Goal: Find specific fact: Find specific fact

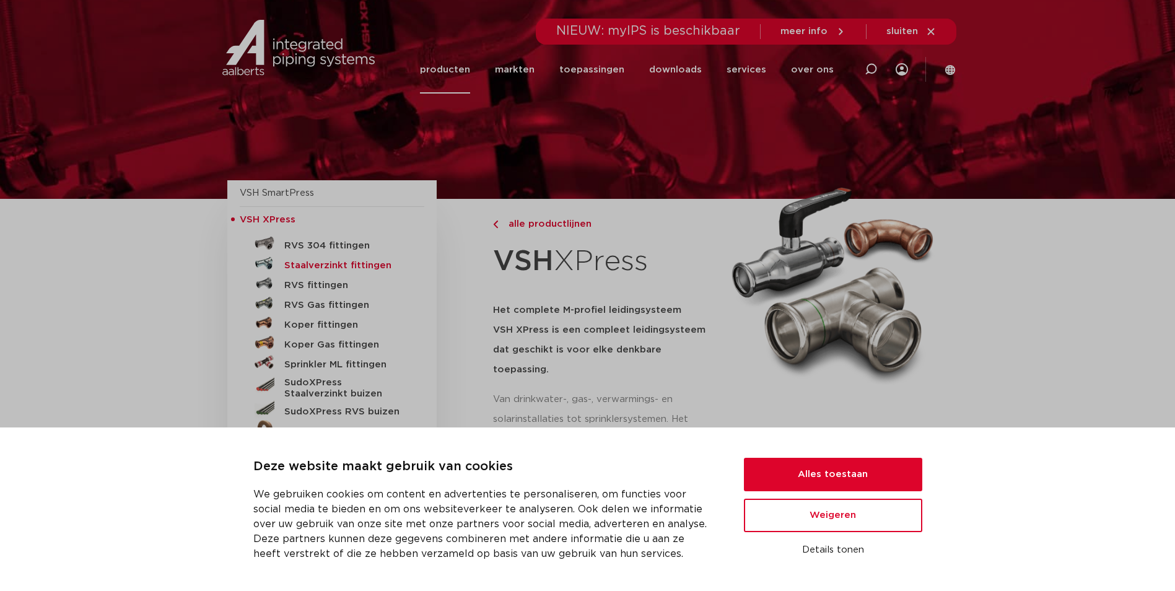
click at [336, 264] on h5 "Staalverzinkt fittingen" at bounding box center [345, 265] width 123 height 11
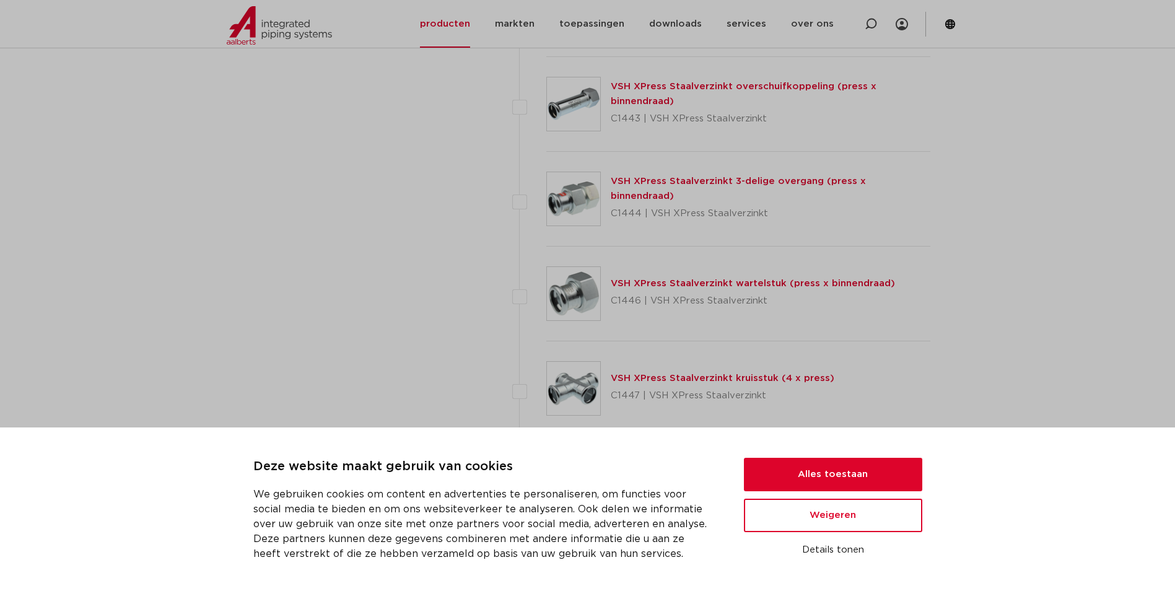
scroll to position [3157, 0]
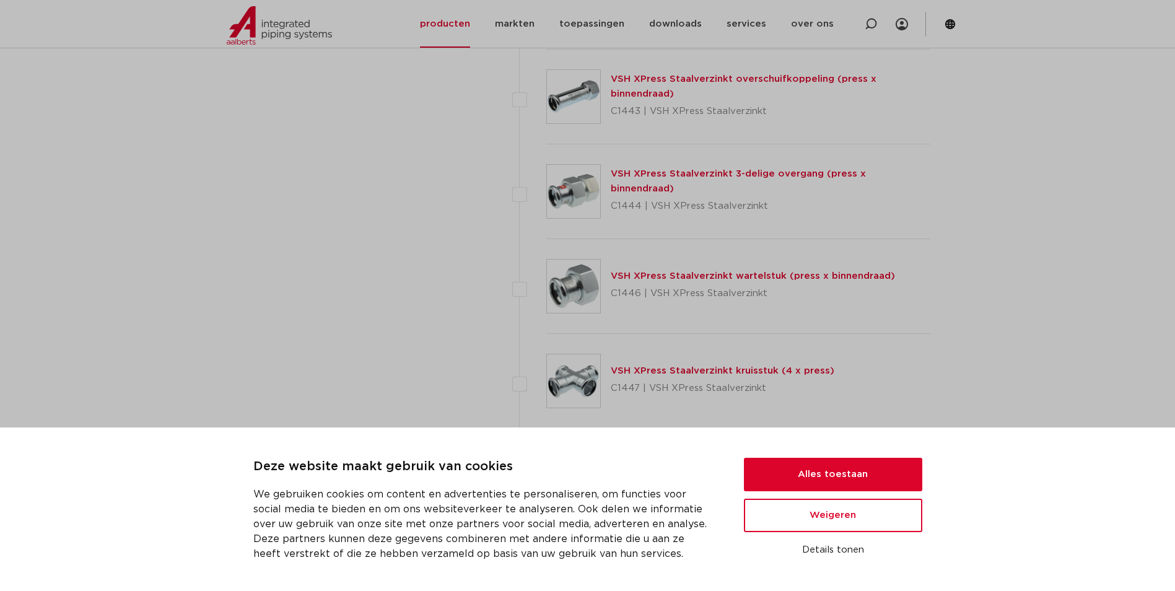
click at [632, 178] on link "VSH XPress Staalverzinkt 3-delige overgang (press x binnendraad)" at bounding box center [738, 181] width 255 height 24
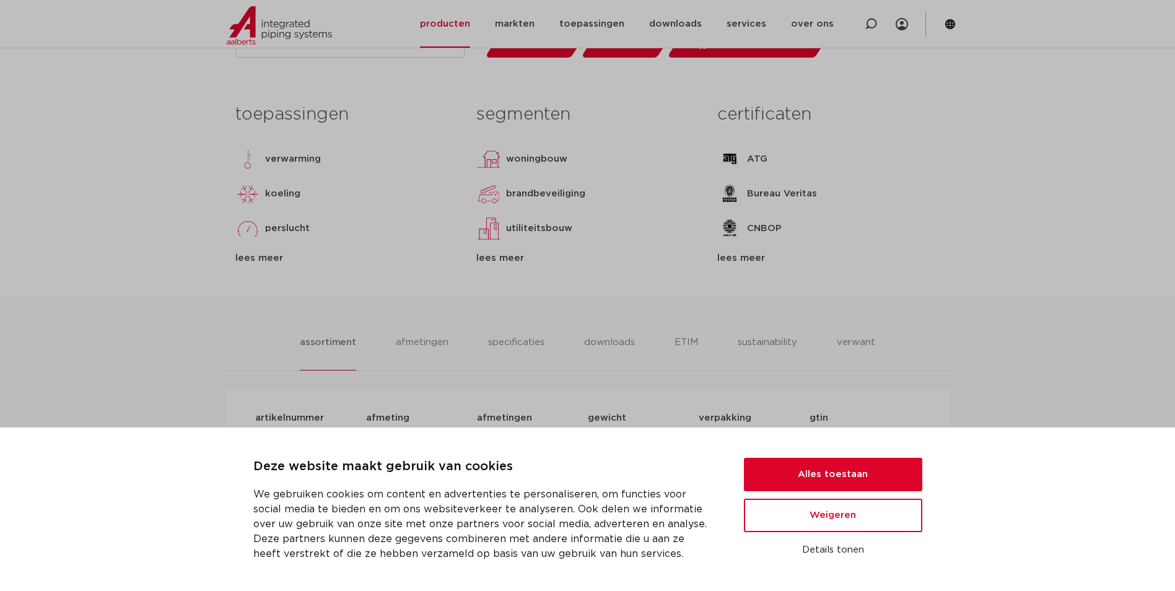
scroll to position [496, 0]
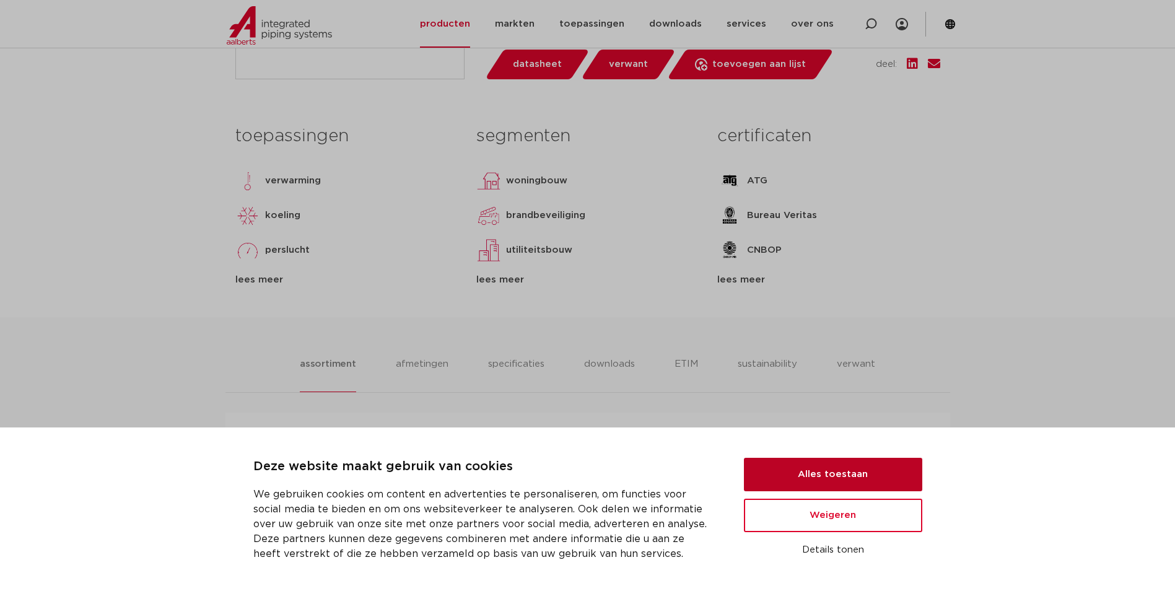
click at [850, 473] on button "Alles toestaan" at bounding box center [833, 474] width 178 height 33
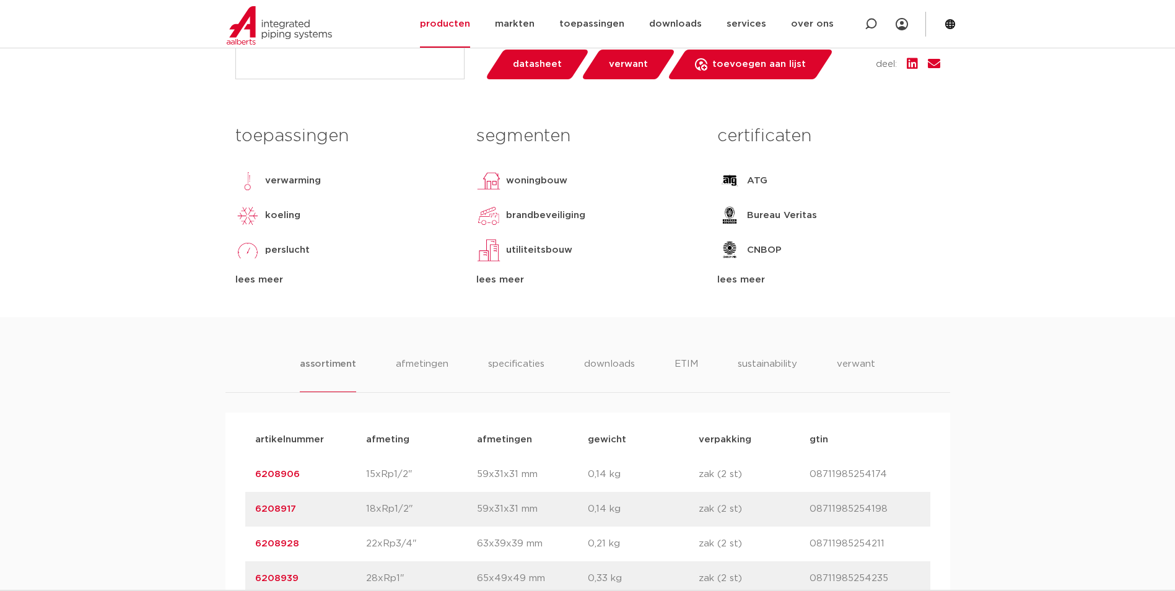
drag, startPoint x: 306, startPoint y: 473, endPoint x: 255, endPoint y: 474, distance: 50.8
click at [255, 474] on p "6208906" at bounding box center [310, 474] width 111 height 15
copy link "6208906"
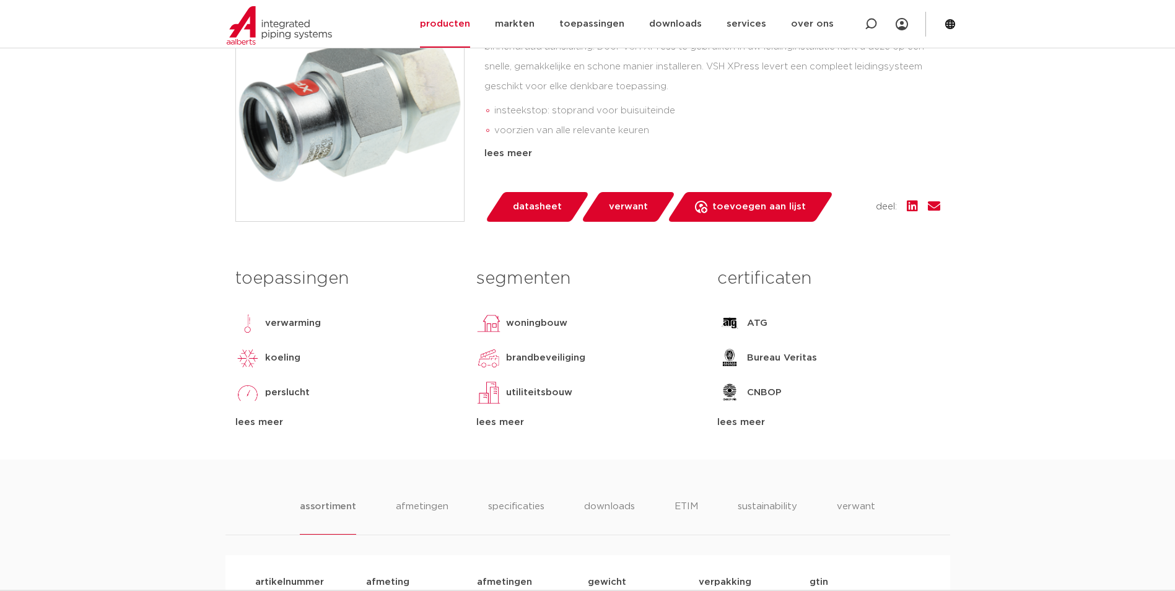
scroll to position [0, 0]
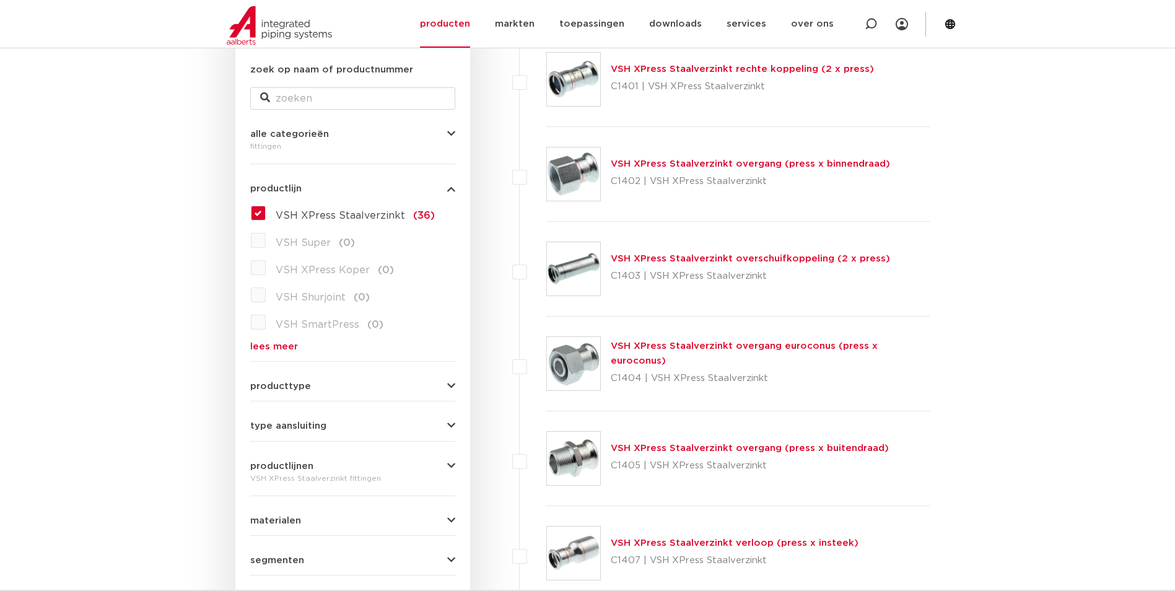
scroll to position [245, 0]
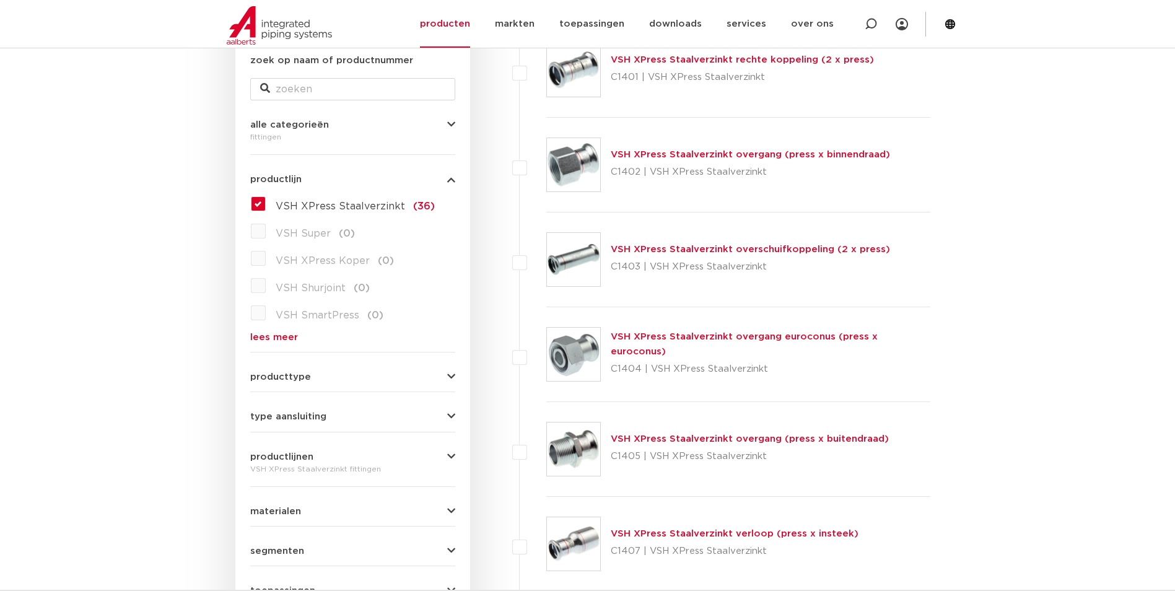
click at [448, 376] on icon "button" at bounding box center [451, 376] width 8 height 9
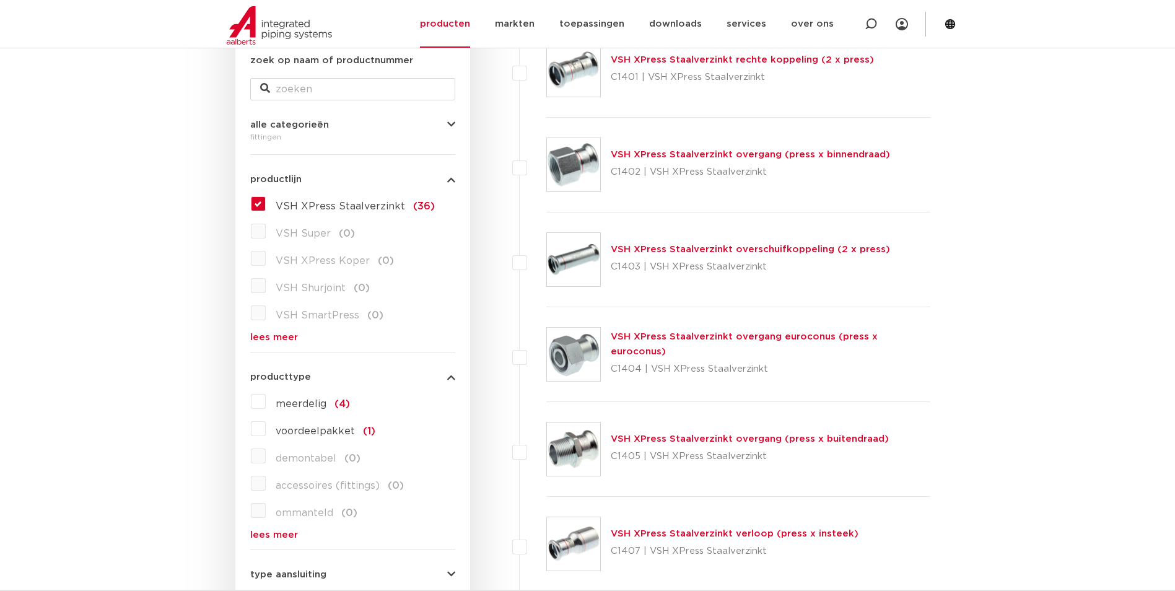
click at [448, 376] on icon "button" at bounding box center [451, 376] width 8 height 9
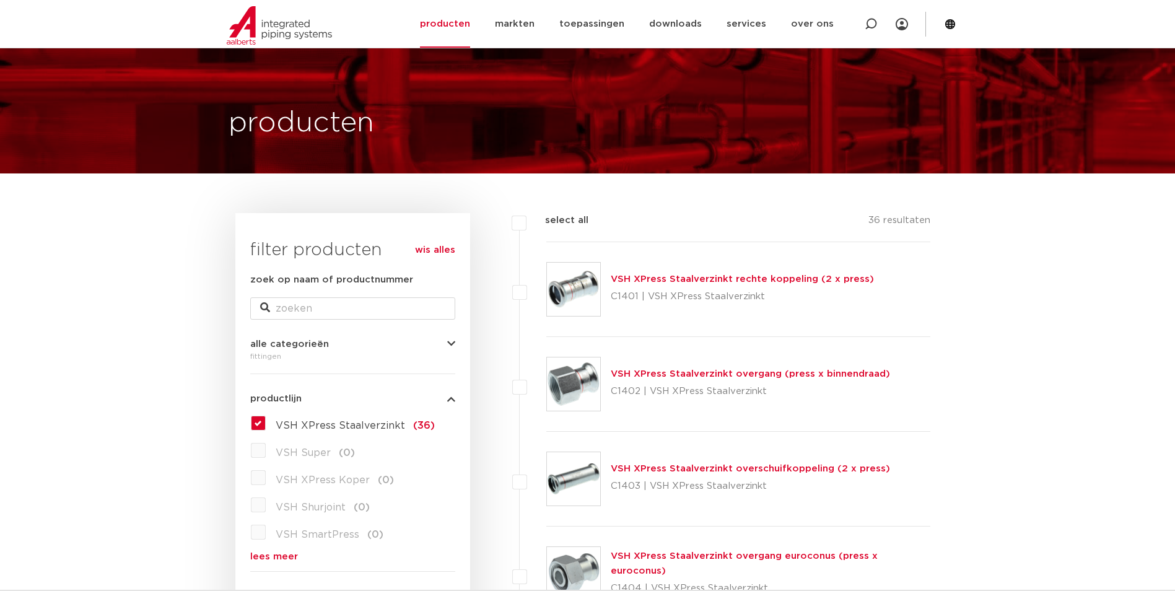
scroll to position [0, 0]
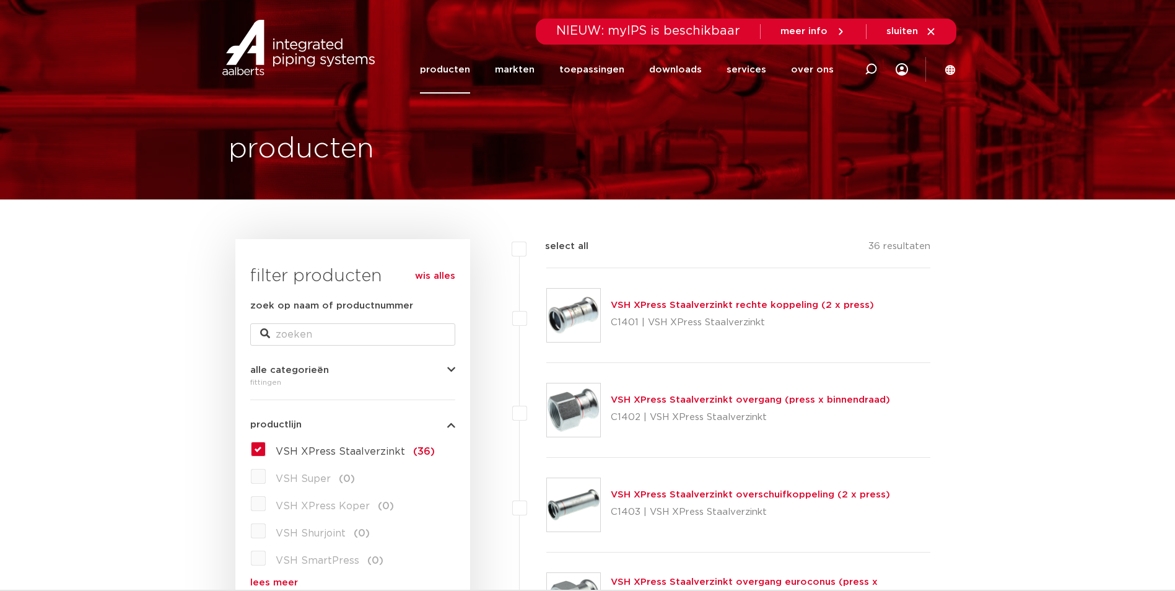
click at [317, 45] on img at bounding box center [298, 48] width 159 height 56
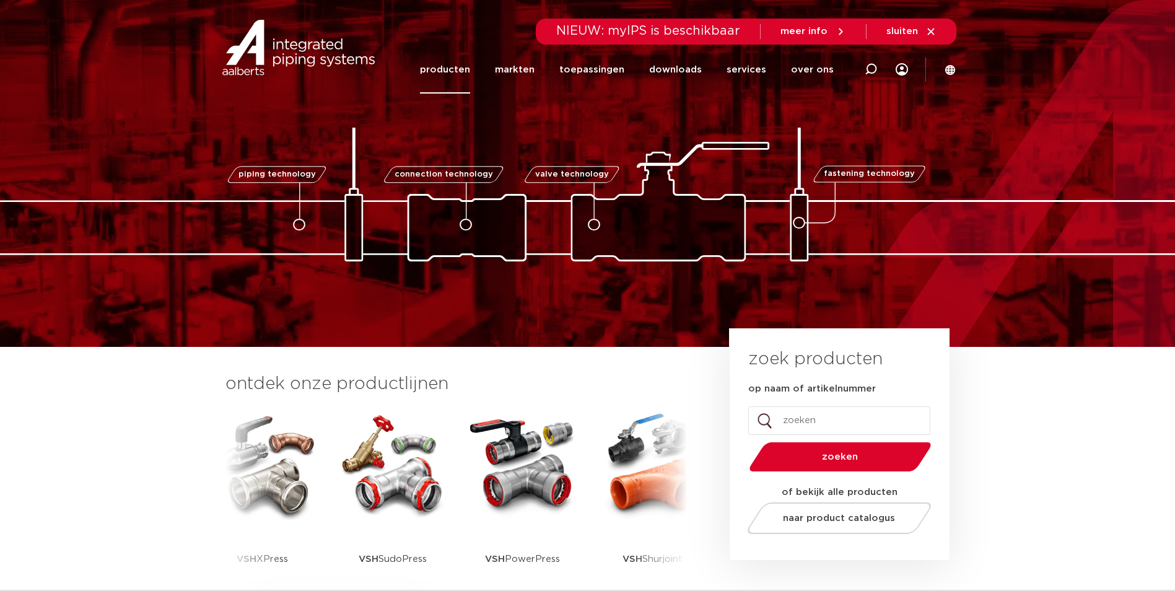
click at [465, 68] on link "producten" at bounding box center [445, 70] width 50 height 48
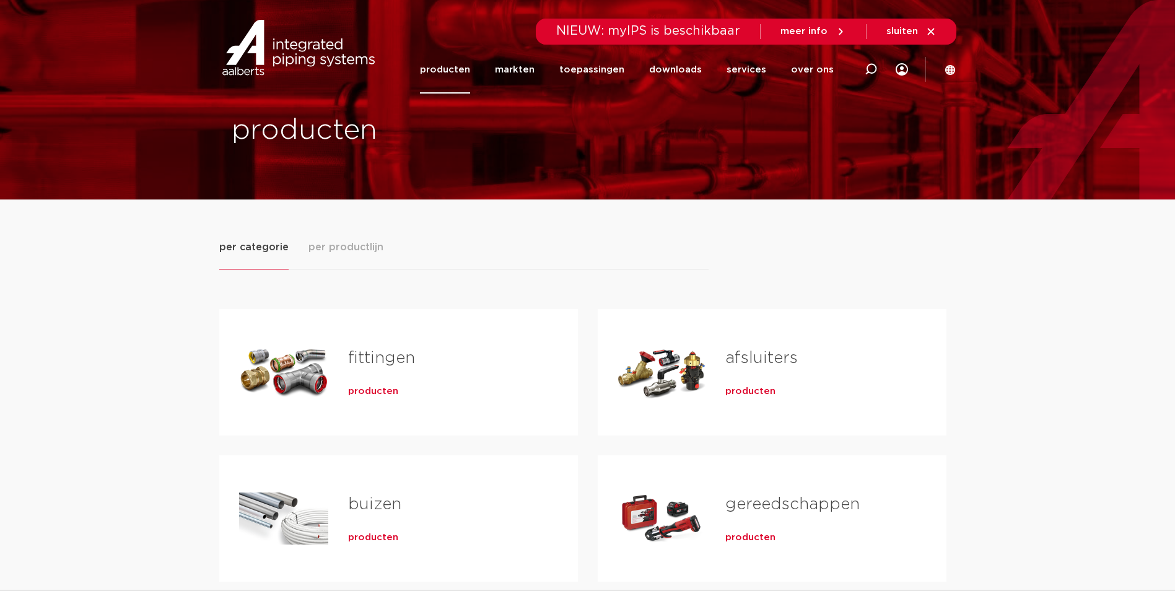
click at [737, 360] on link "afsluiters" at bounding box center [761, 358] width 72 height 16
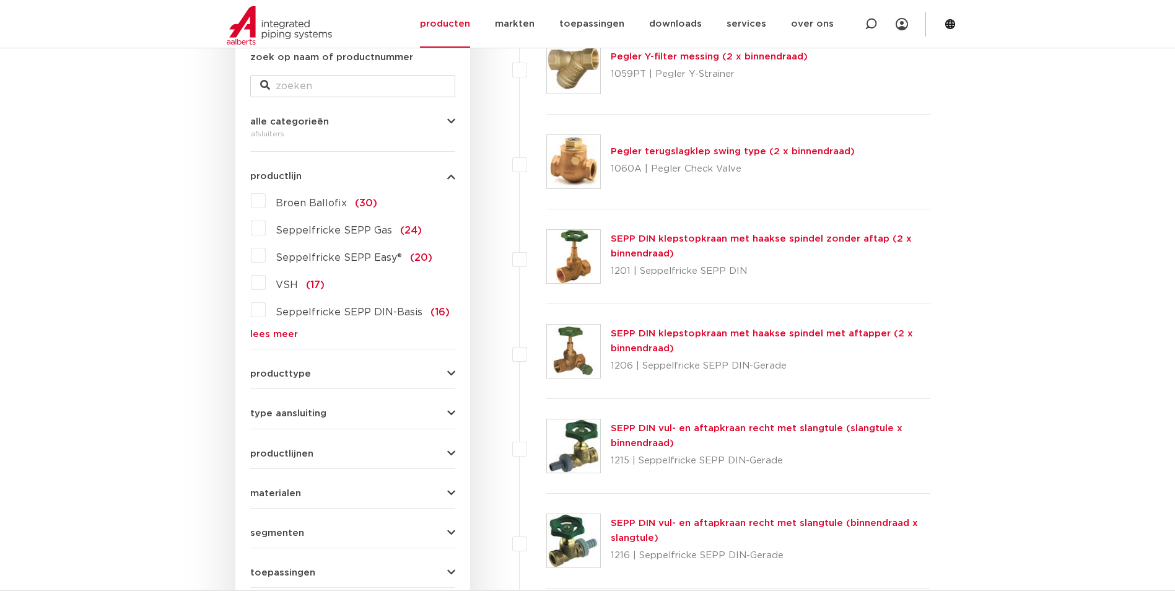
scroll to position [248, 0]
click at [266, 282] on label "VSH (17)" at bounding box center [295, 283] width 59 height 20
click at [0, 0] on input "VSH (17)" at bounding box center [0, 0] width 0 height 0
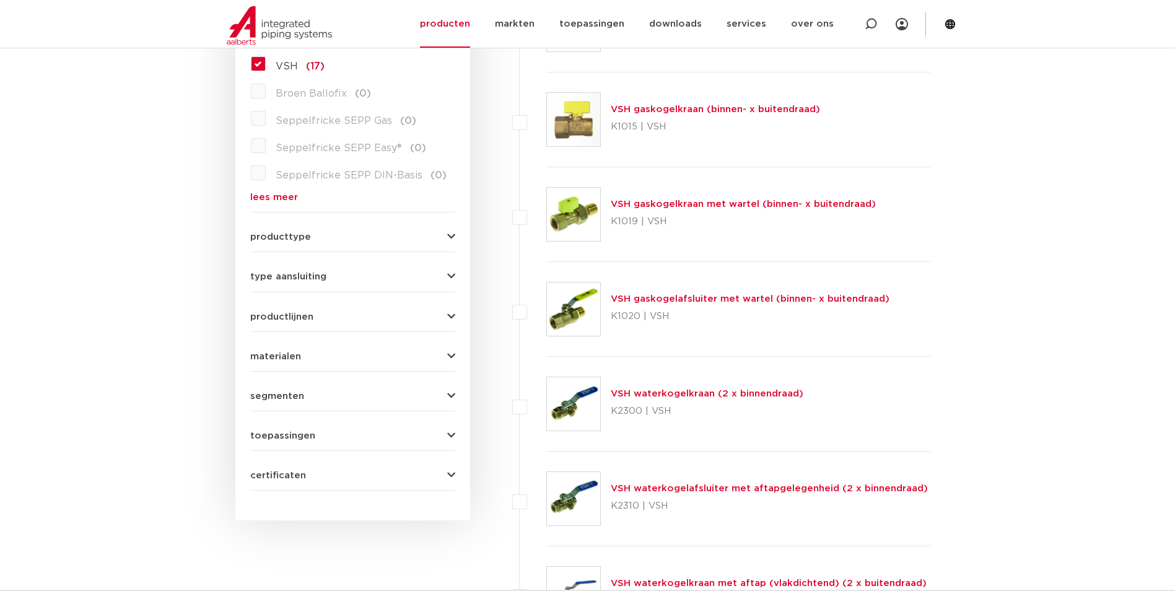
scroll to position [186, 0]
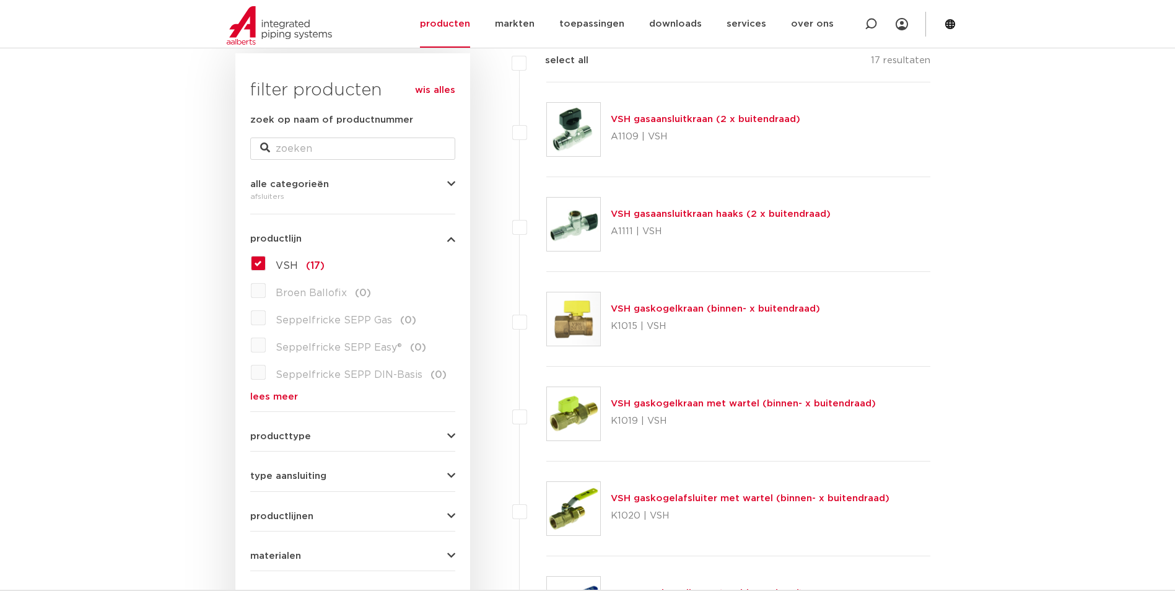
click at [266, 260] on label "VSH (17)" at bounding box center [295, 263] width 59 height 20
click at [0, 0] on input "VSH (17)" at bounding box center [0, 0] width 0 height 0
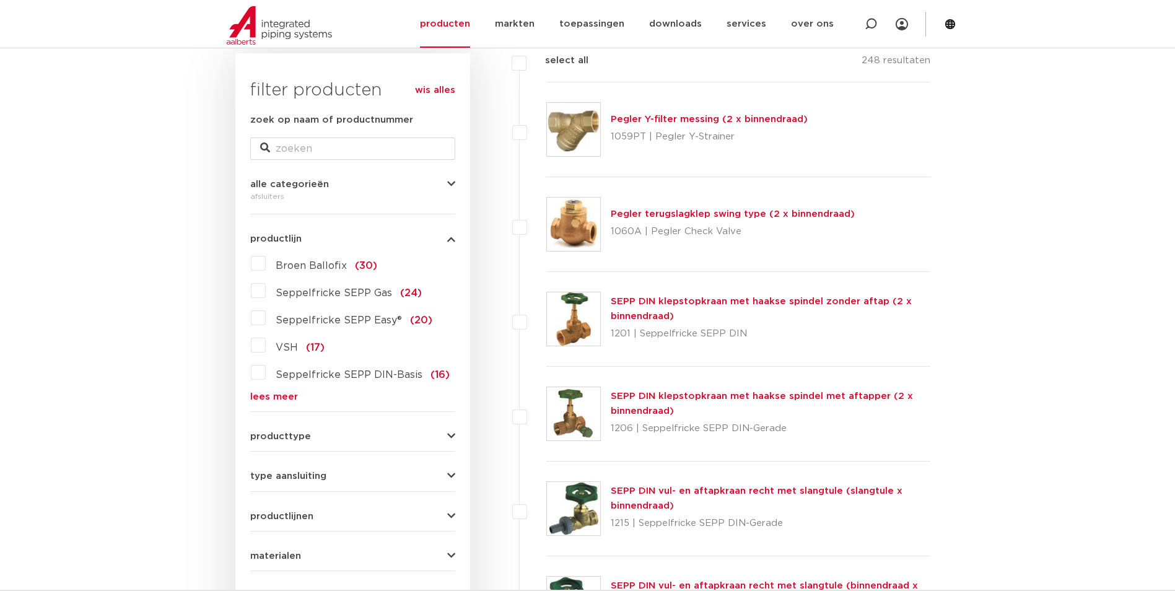
click at [447, 183] on icon "button" at bounding box center [451, 184] width 8 height 9
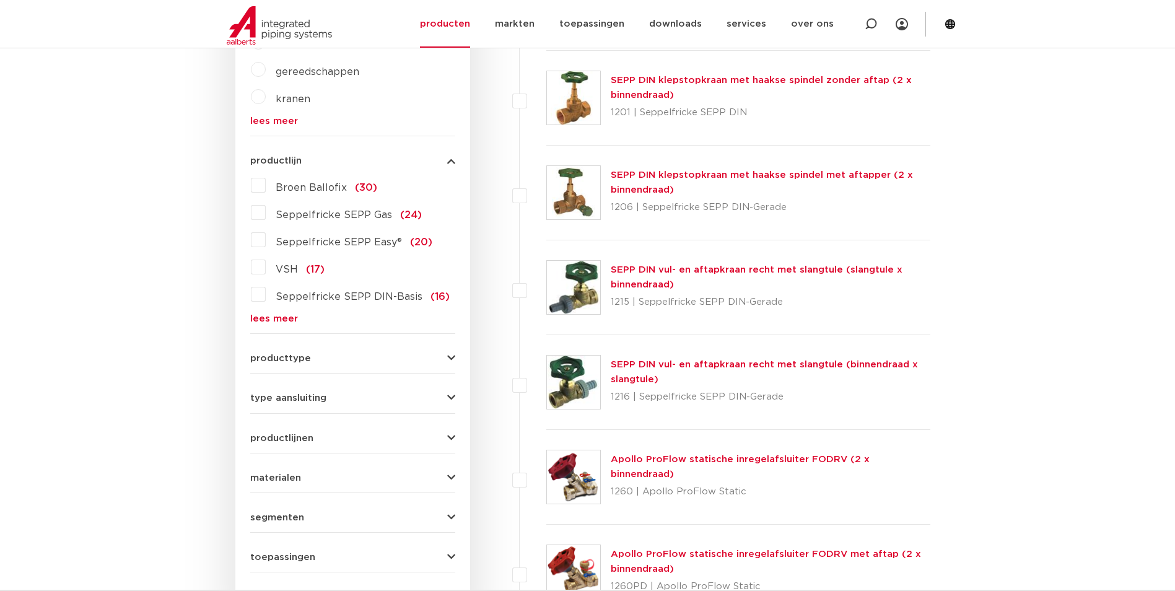
scroll to position [434, 0]
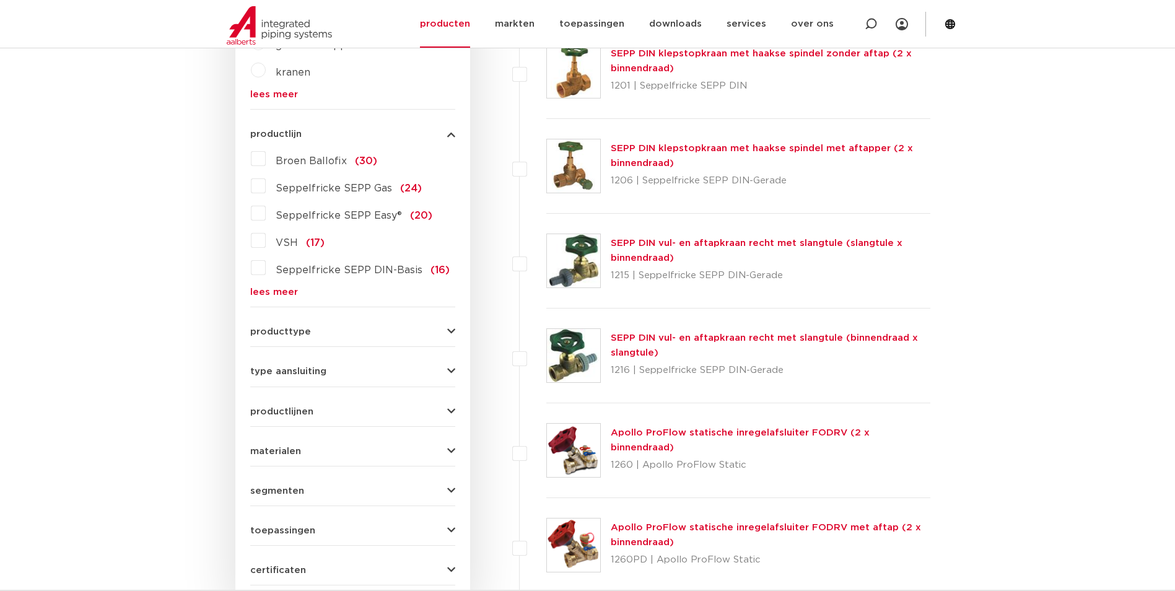
click at [448, 330] on icon "button" at bounding box center [451, 331] width 8 height 9
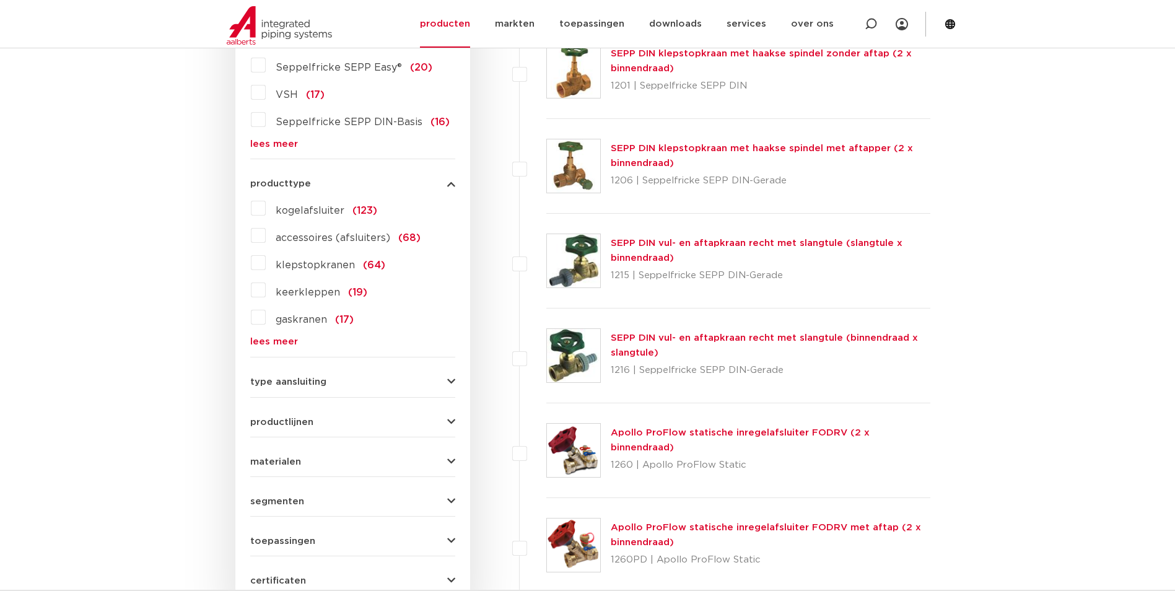
scroll to position [424, 0]
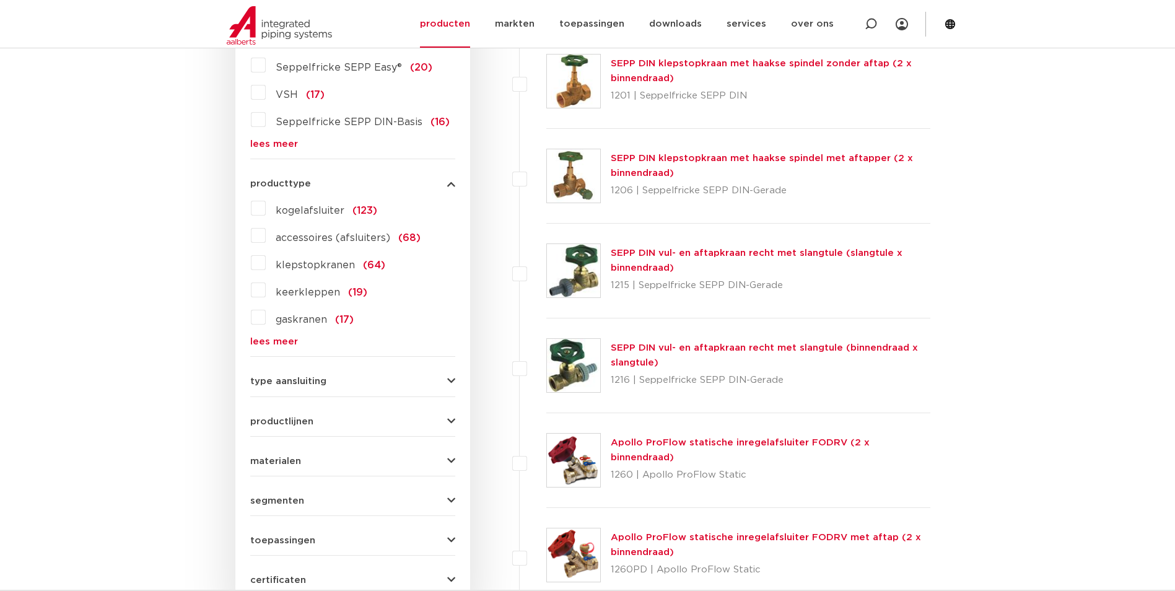
click at [266, 207] on label "kogelafsluiter (123)" at bounding box center [321, 208] width 111 height 20
click at [0, 0] on input "kogelafsluiter (123)" at bounding box center [0, 0] width 0 height 0
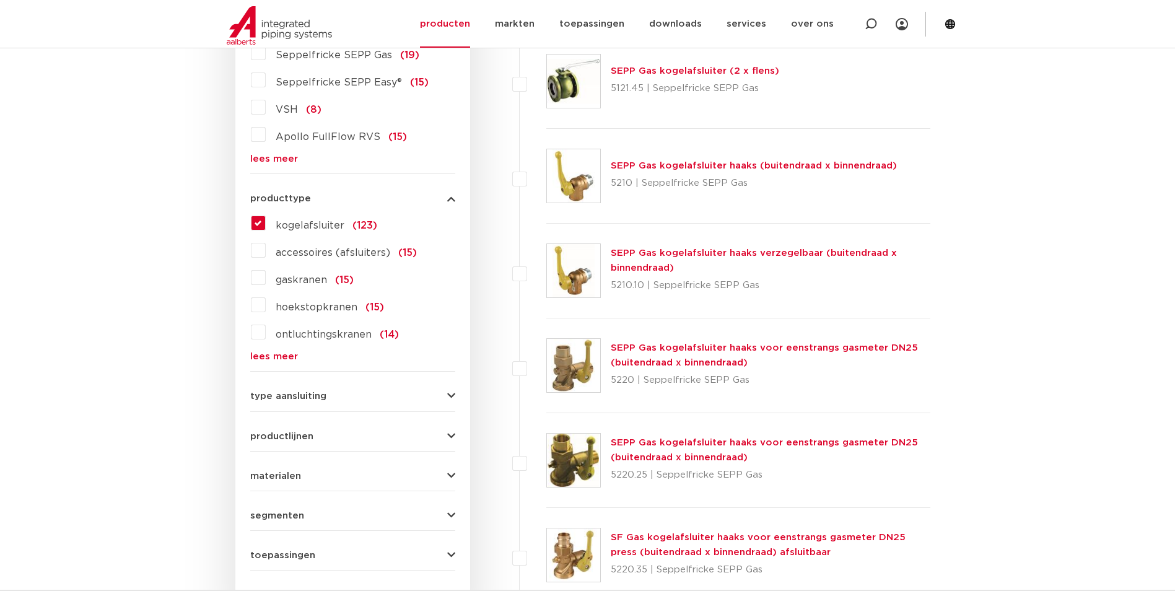
click at [318, 396] on span "type aansluiting" at bounding box center [288, 395] width 76 height 9
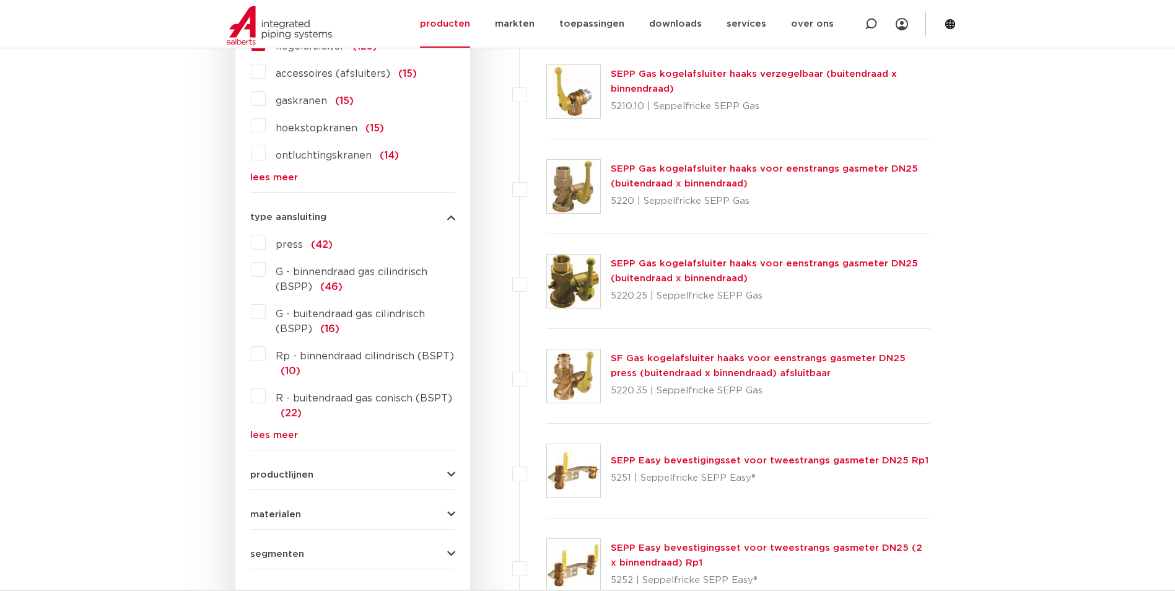
scroll to position [610, 0]
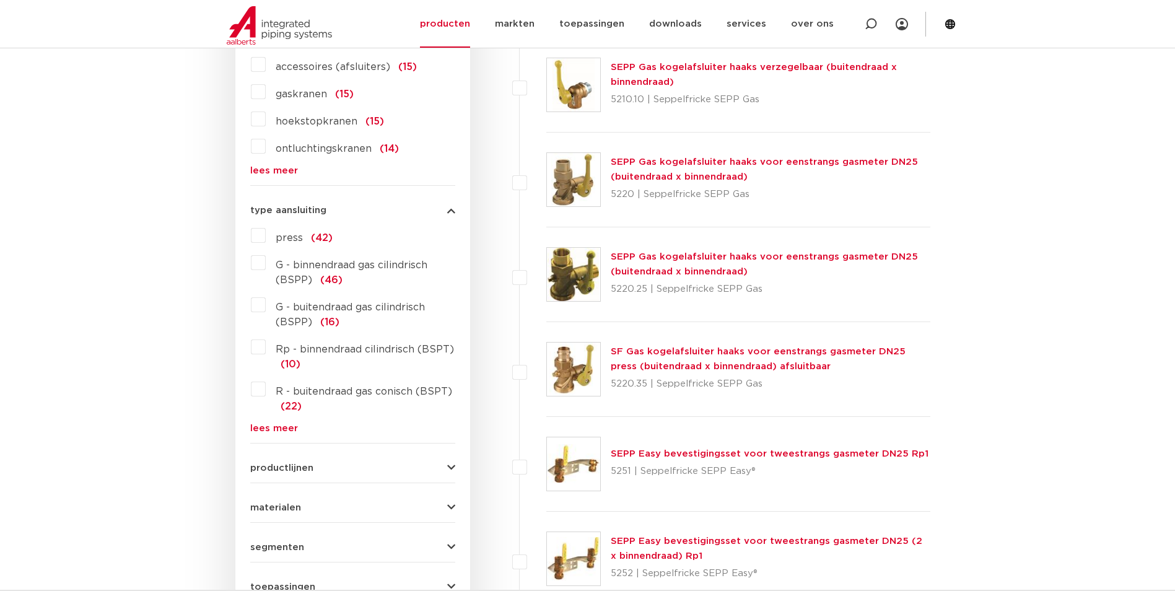
click at [303, 466] on span "productlijnen" at bounding box center [281, 467] width 63 height 9
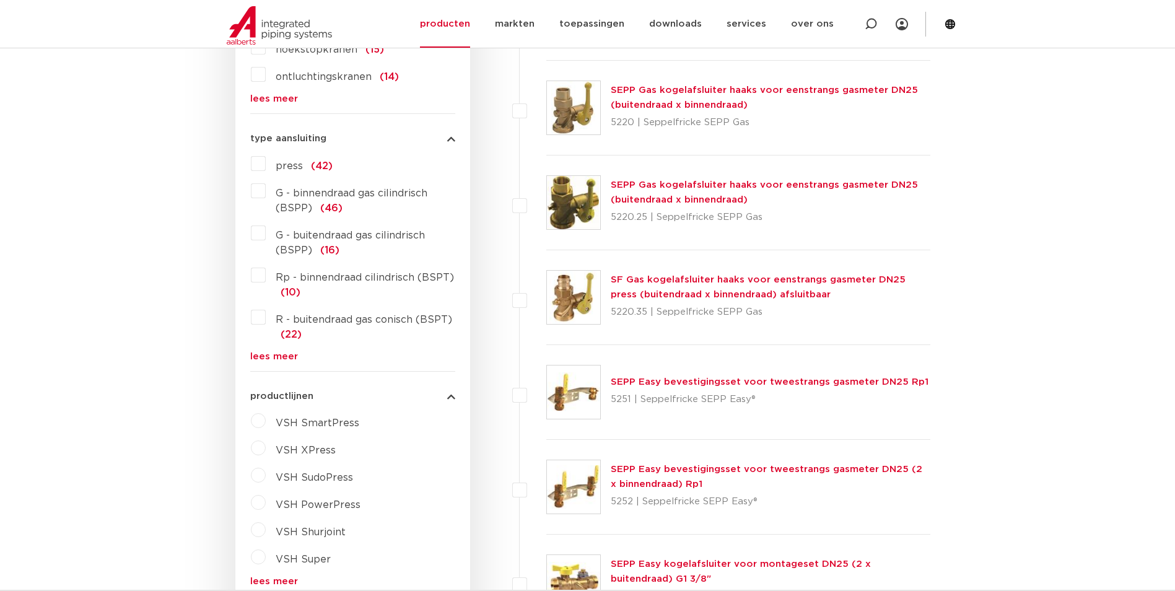
scroll to position [733, 0]
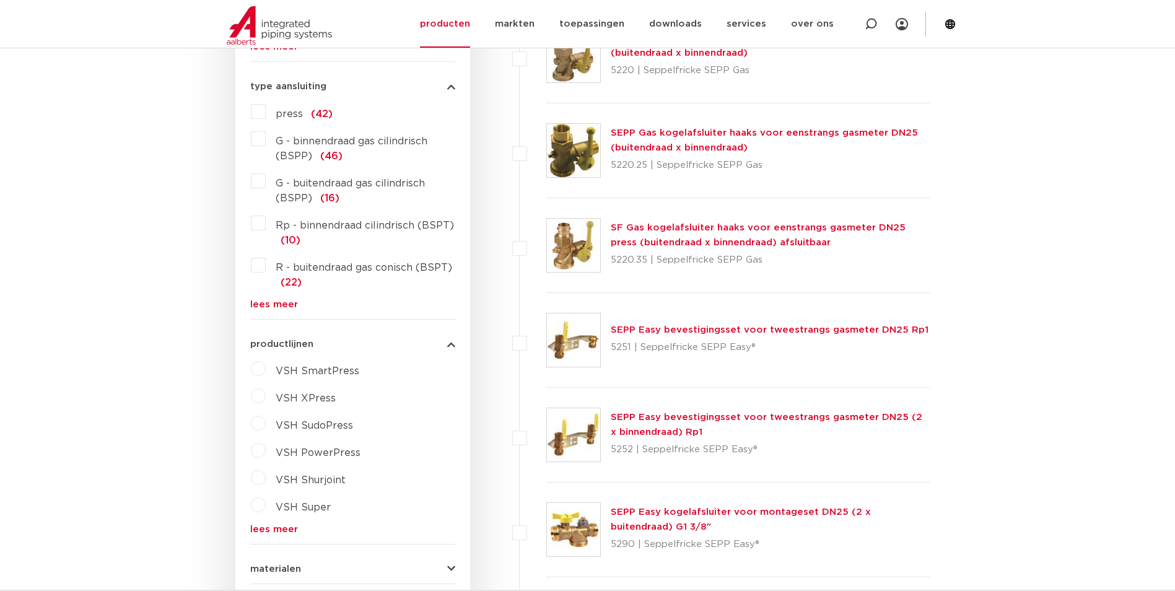
click at [266, 395] on label "VSH XPress" at bounding box center [301, 396] width 70 height 20
click at [436, 426] on select "maak een keuze VSH XPress RVS 304 fittingen VSH XPress Staalverzinkt fittingen …" at bounding box center [364, 427] width 177 height 28
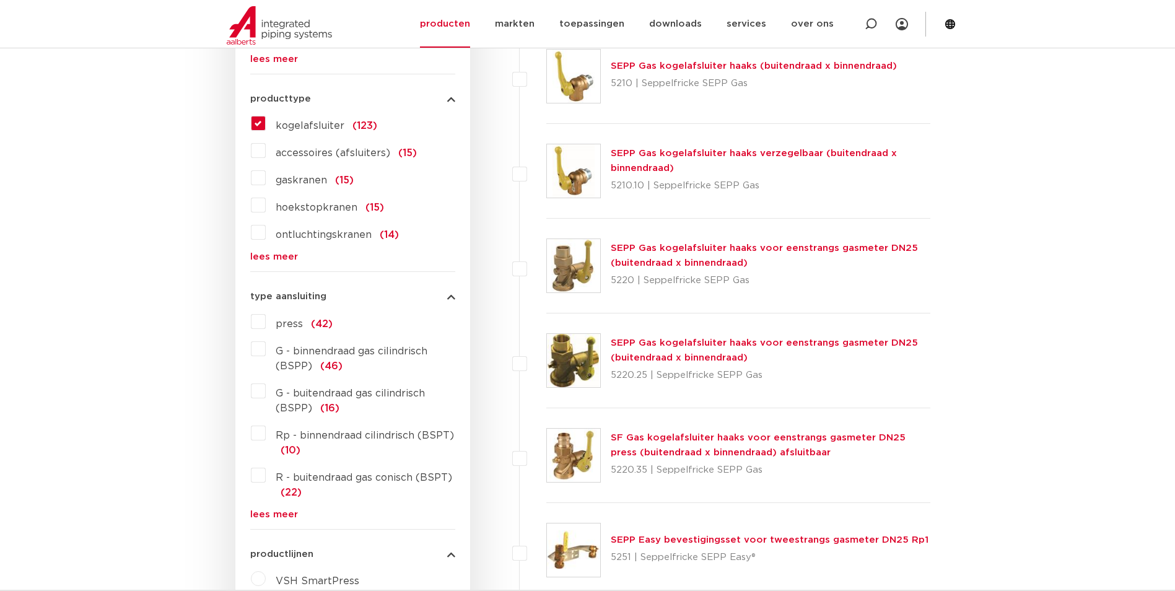
scroll to position [486, 0]
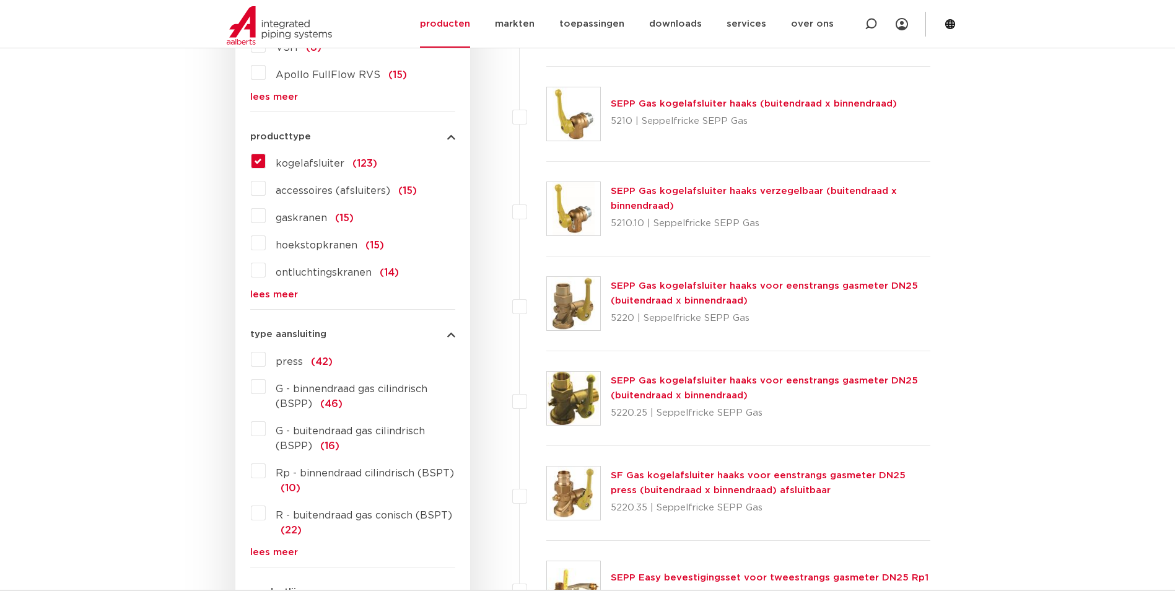
click at [266, 159] on label "kogelafsluiter (123)" at bounding box center [321, 161] width 111 height 20
click at [0, 0] on input "kogelafsluiter (123)" at bounding box center [0, 0] width 0 height 0
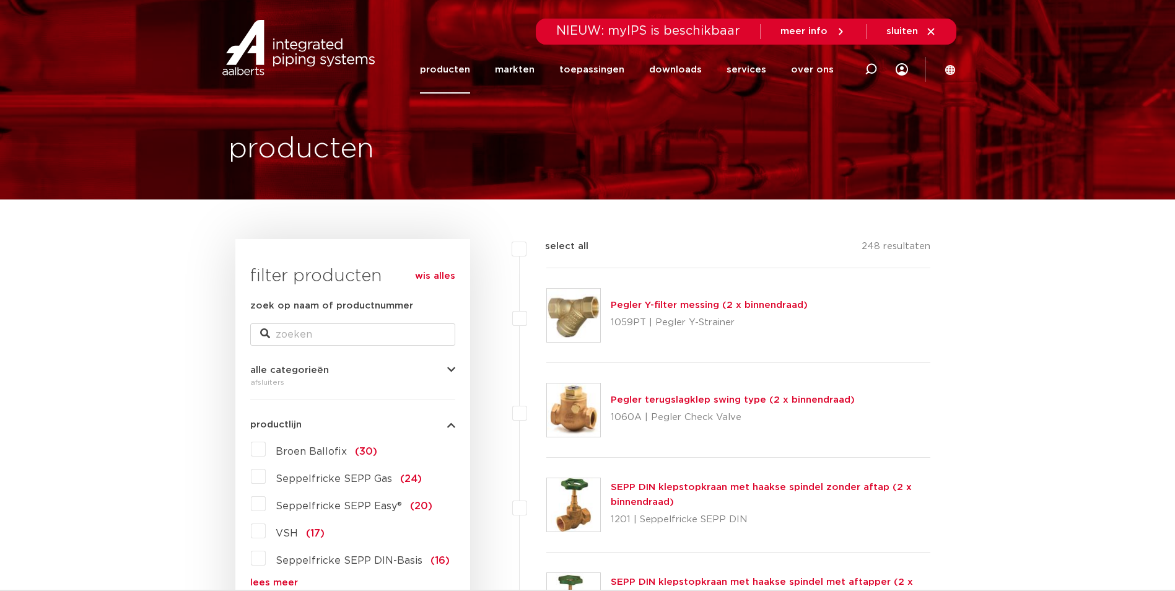
click at [469, 75] on link "producten" at bounding box center [445, 70] width 50 height 48
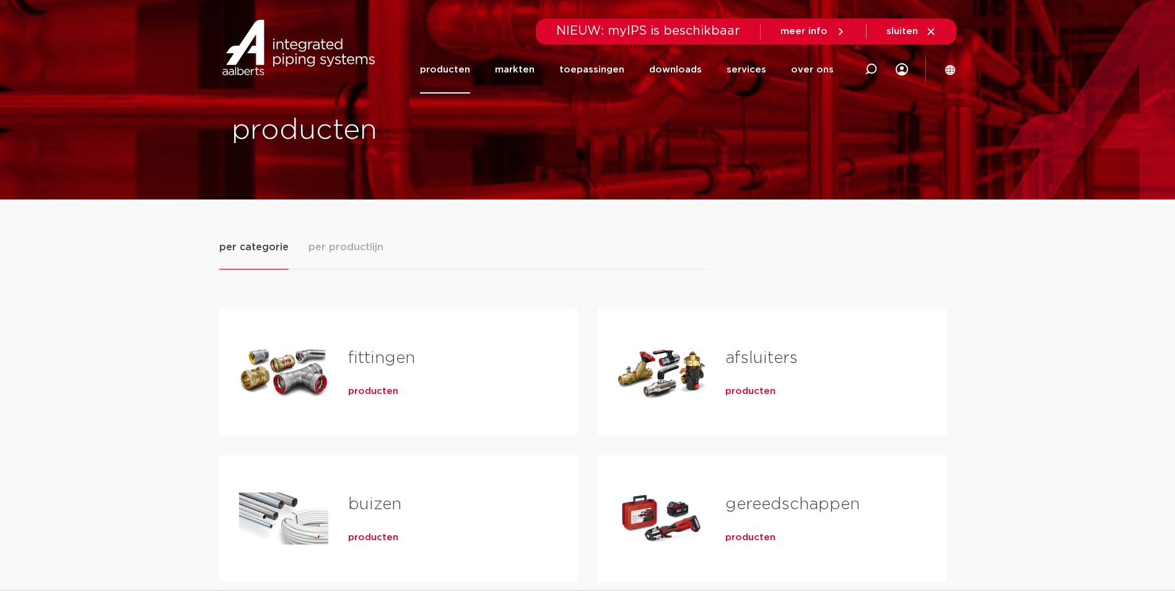
click at [738, 389] on span "producten" at bounding box center [750, 391] width 50 height 12
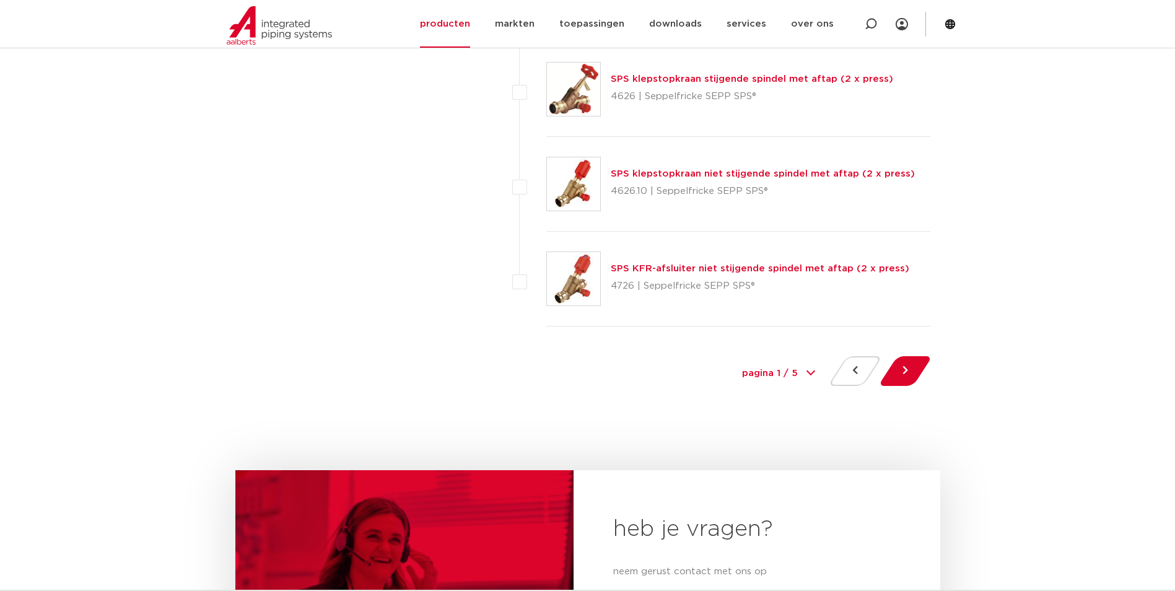
scroll to position [5699, 0]
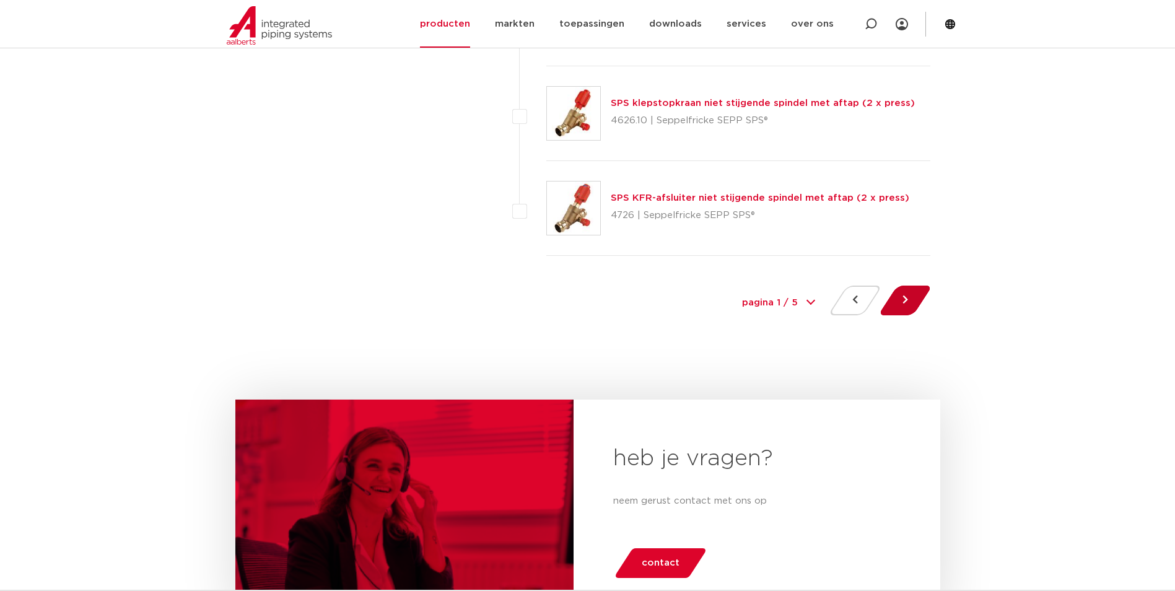
click at [909, 300] on button at bounding box center [905, 301] width 35 height 30
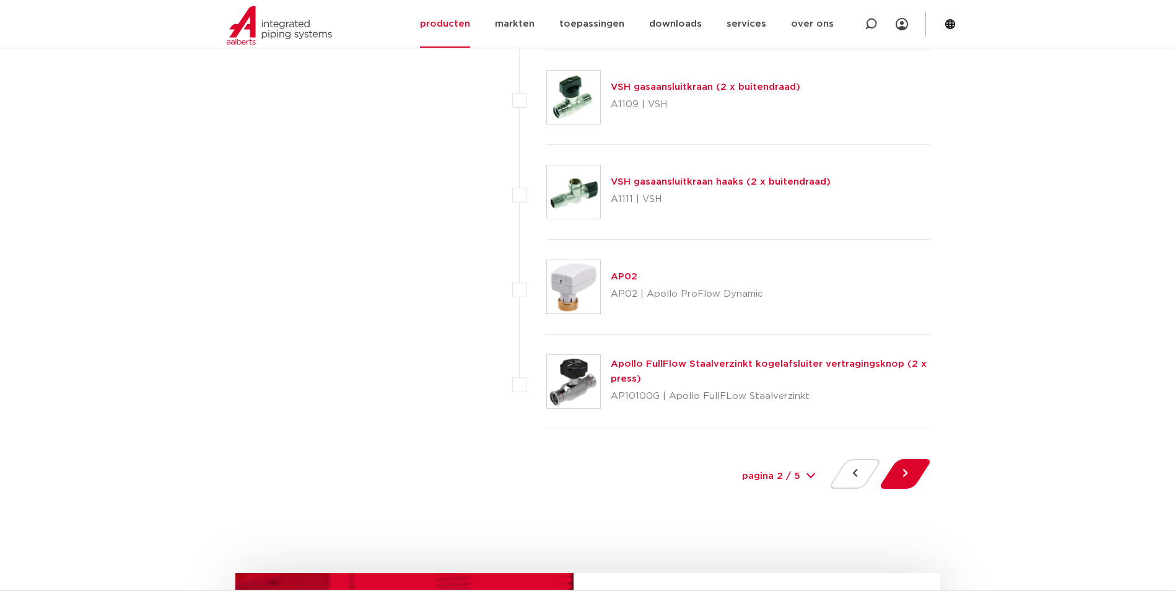
scroll to position [5575, 0]
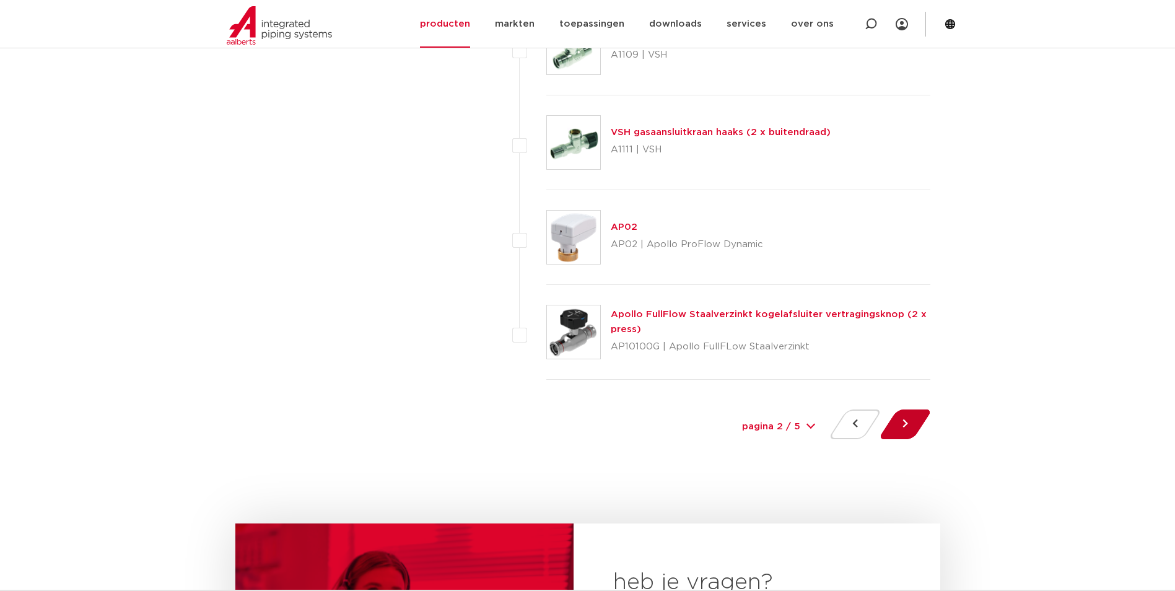
click at [904, 423] on button at bounding box center [905, 424] width 35 height 30
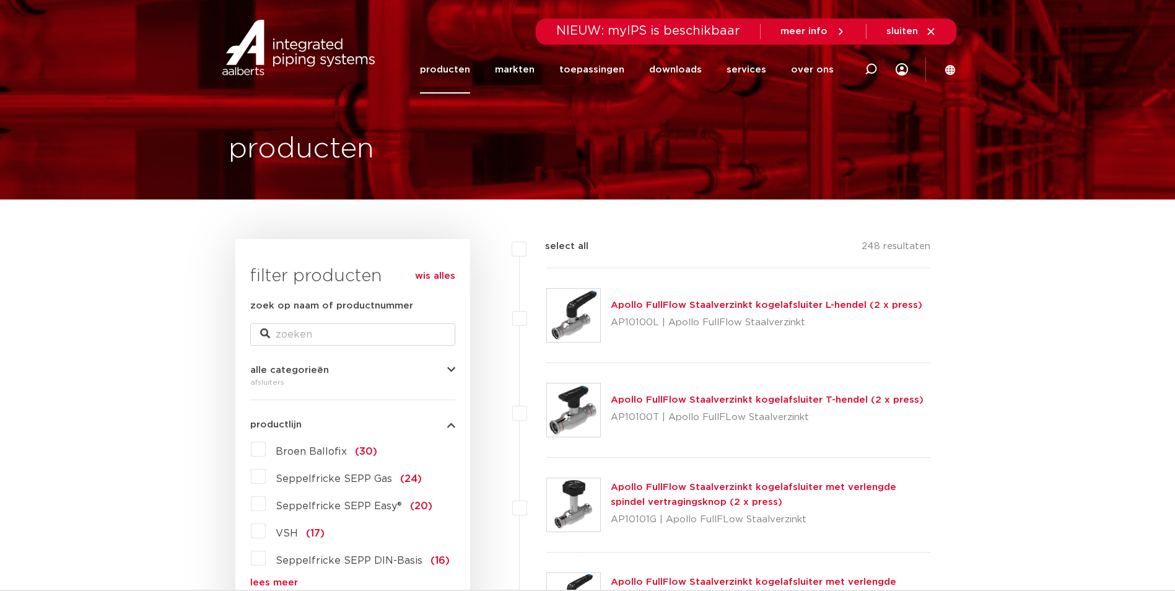
click at [699, 307] on link "Apollo FullFlow Staalverzinkt kogelafsluiter L-hendel (2 x press)" at bounding box center [767, 304] width 312 height 9
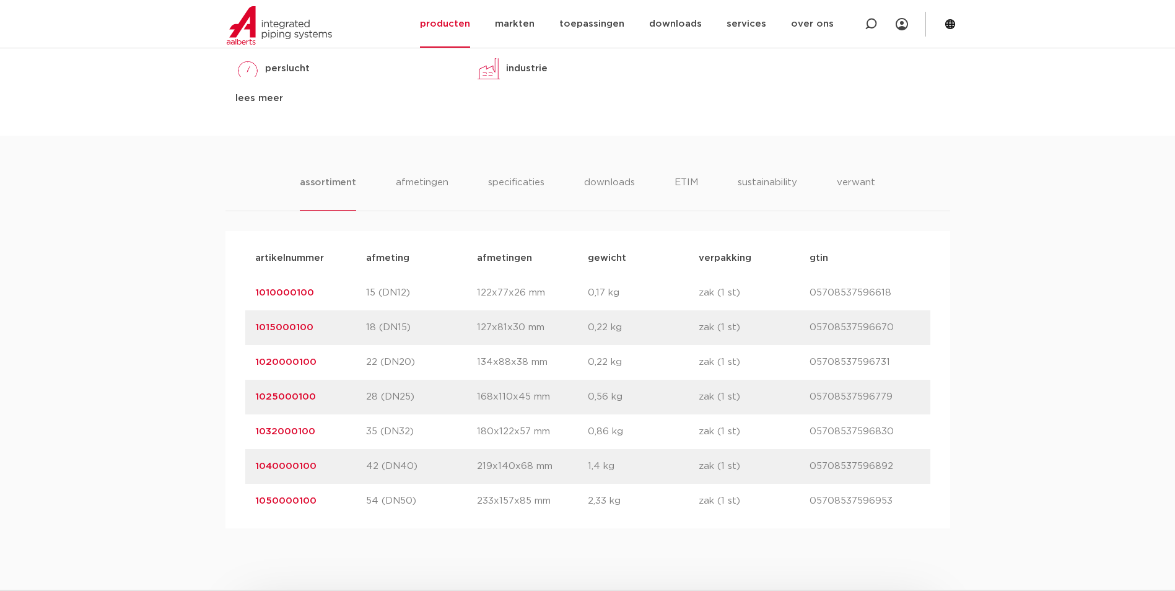
scroll to position [681, 0]
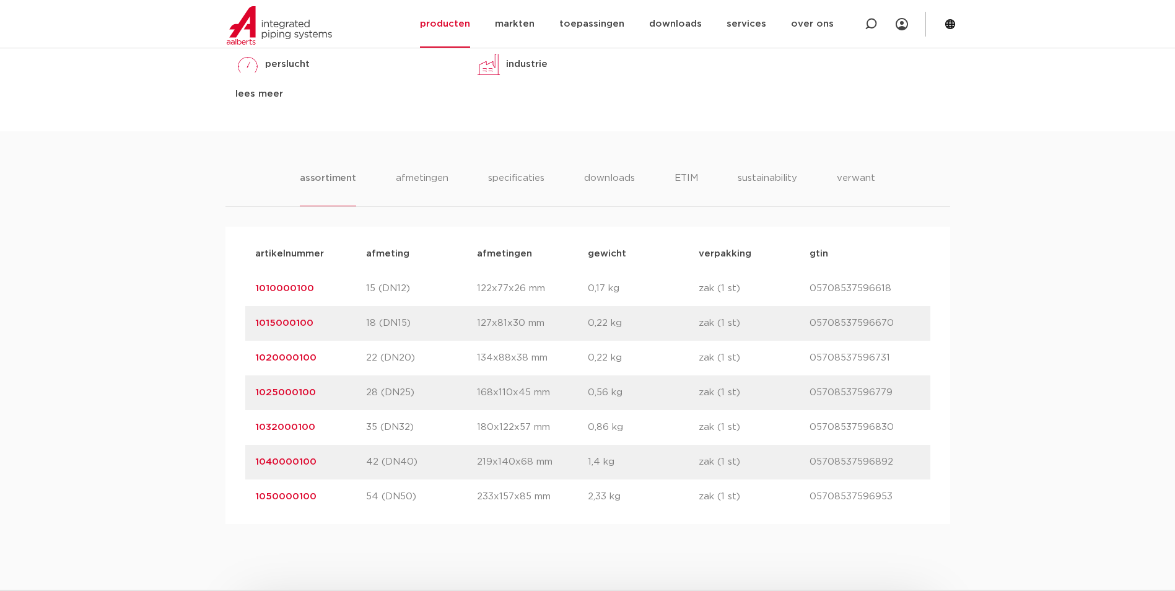
drag, startPoint x: 326, startPoint y: 286, endPoint x: 244, endPoint y: 289, distance: 82.4
click at [244, 289] on div "artikelnummer afmeting afmetingen gewicht verpakking gtin artikelnummer 1010000…" at bounding box center [587, 375] width 725 height 297
copy link "1010000100"
